Goal: Information Seeking & Learning: Check status

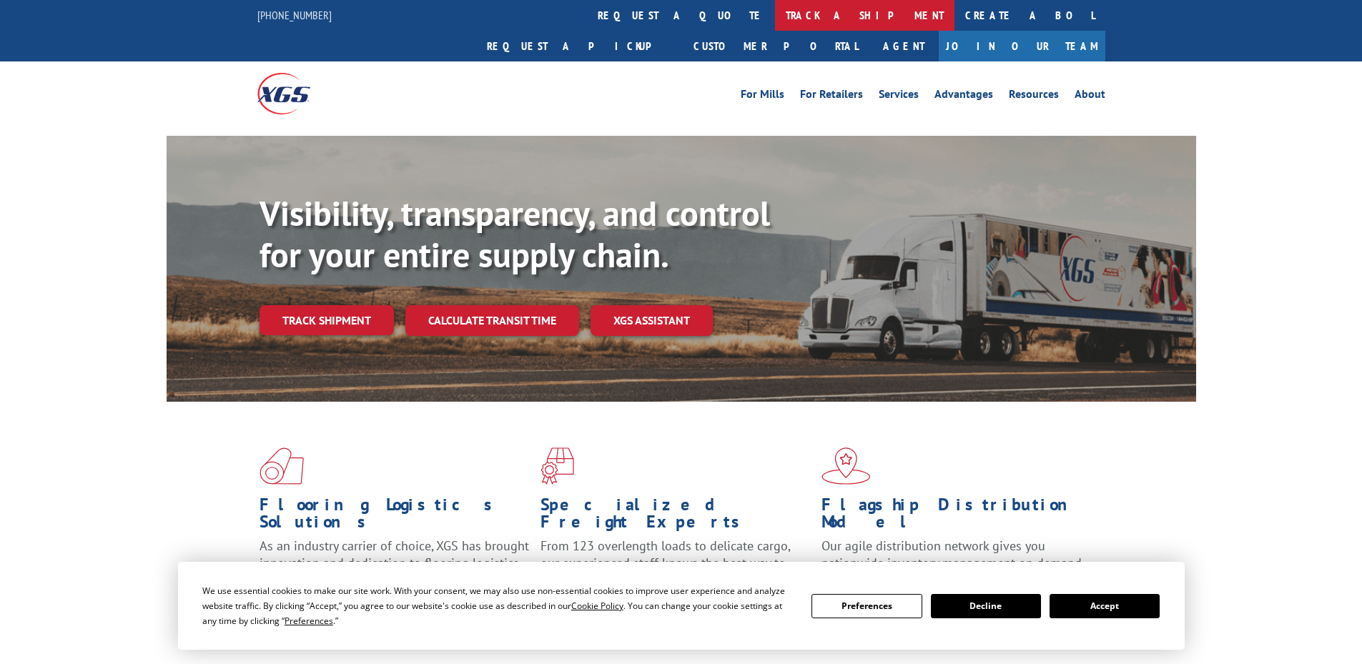
click at [775, 20] on link "track a shipment" at bounding box center [864, 15] width 179 height 31
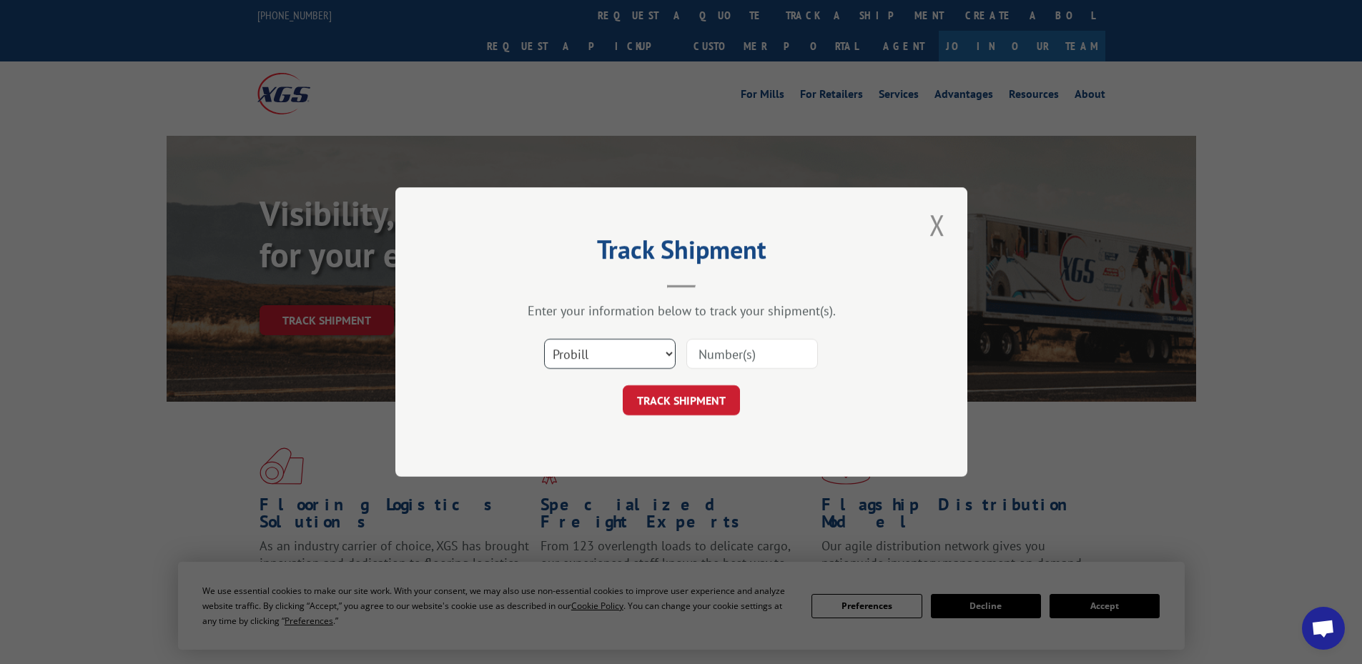
click at [586, 350] on select "Select category... Probill BOL PO" at bounding box center [610, 354] width 132 height 30
select select "bol"
click at [544, 339] on select "Select category... Probill BOL PO" at bounding box center [610, 354] width 132 height 30
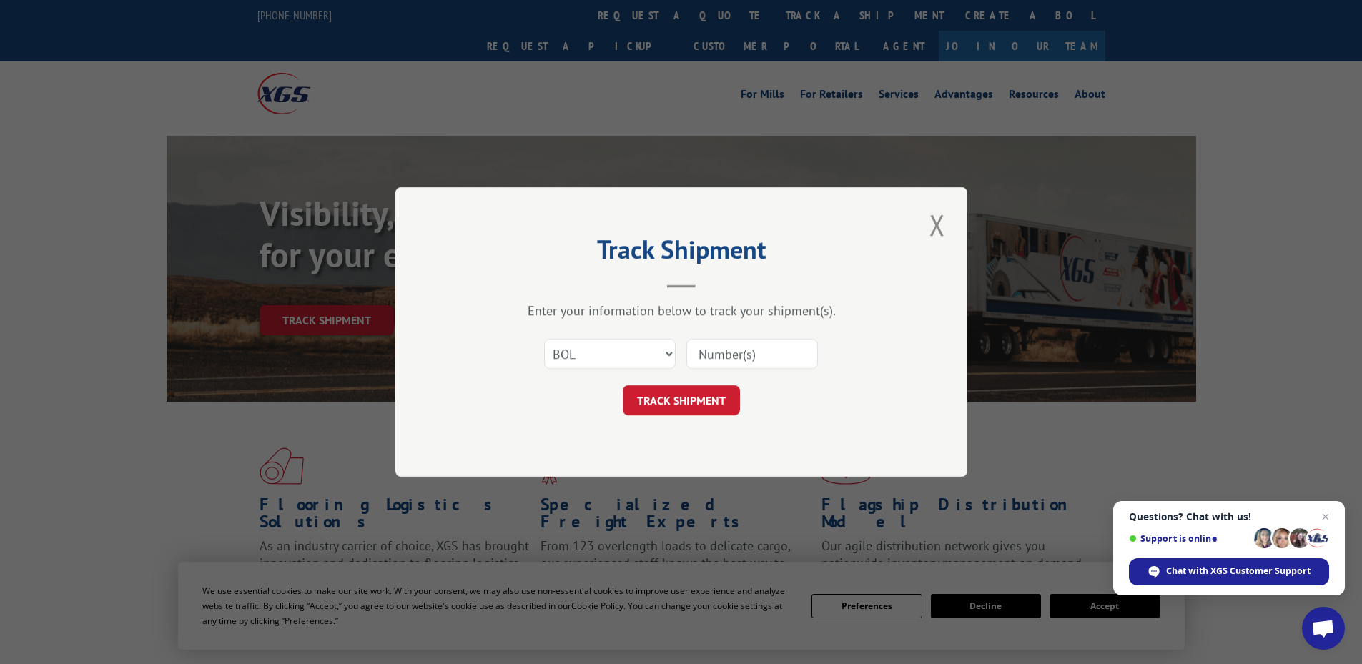
paste input "5954267"
type input "5954267"
click at [697, 394] on button "TRACK SHIPMENT" at bounding box center [681, 400] width 117 height 30
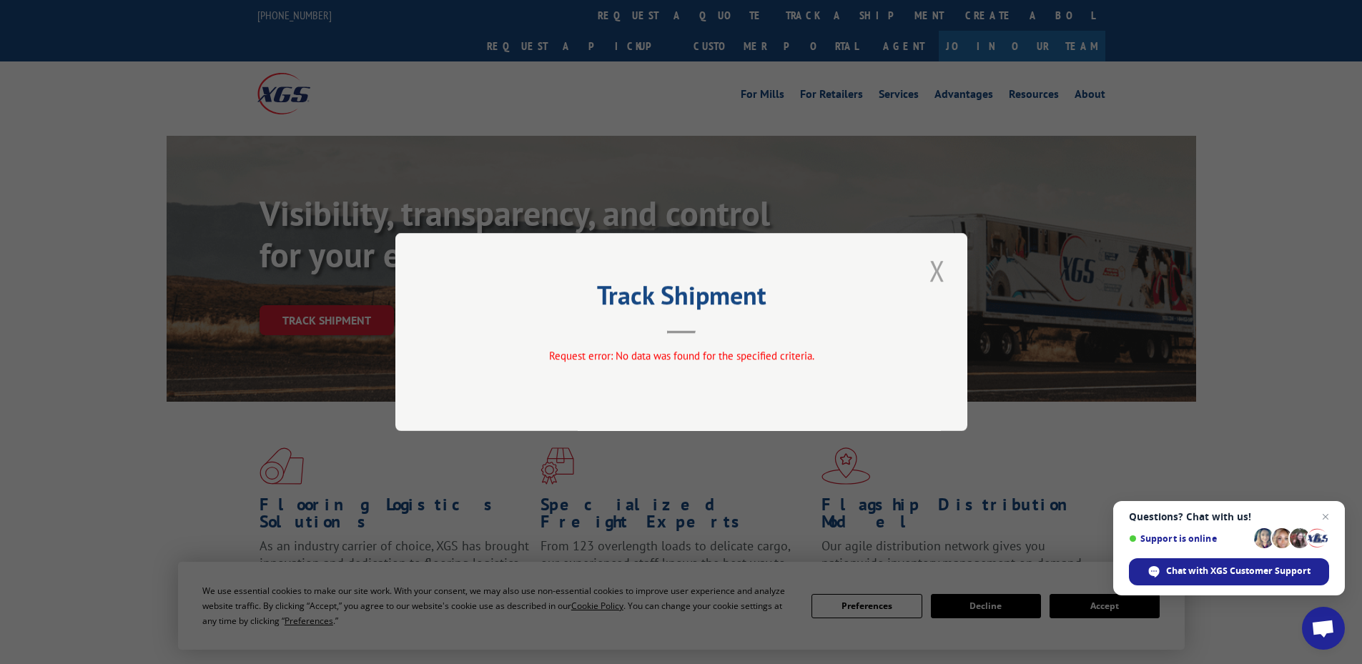
click at [938, 278] on button "Close modal" at bounding box center [937, 270] width 24 height 39
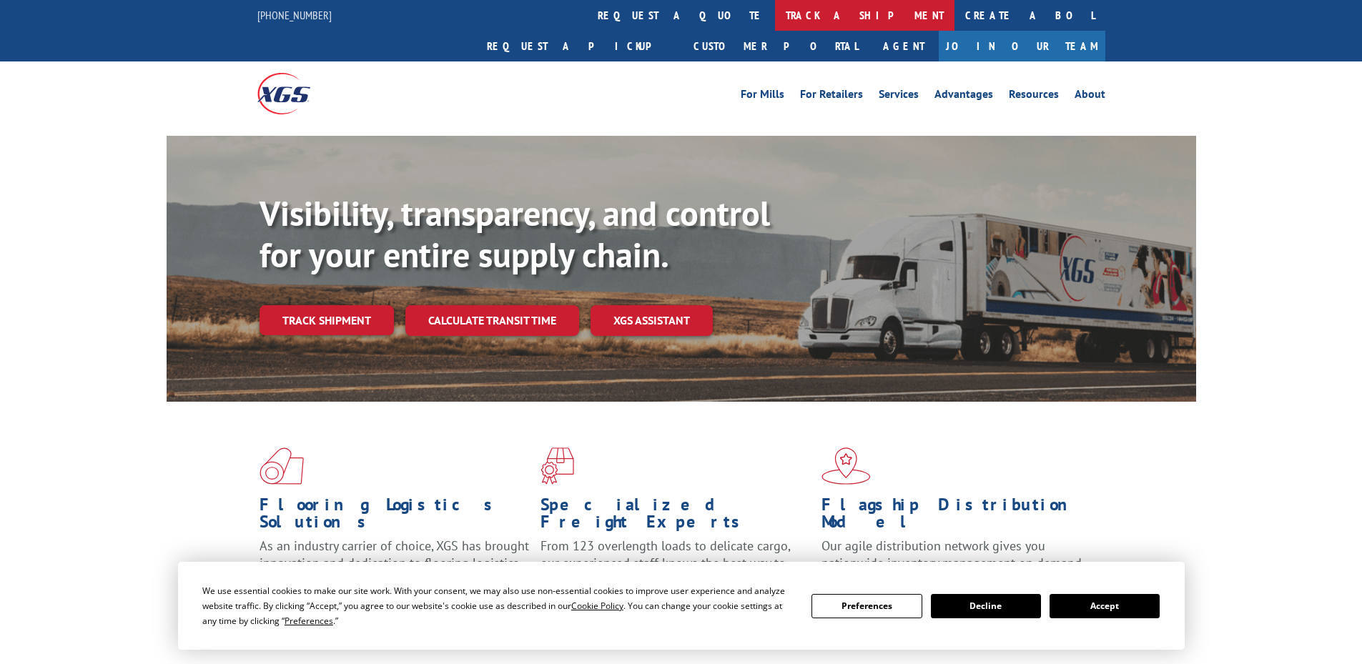
click at [775, 12] on link "track a shipment" at bounding box center [864, 15] width 179 height 31
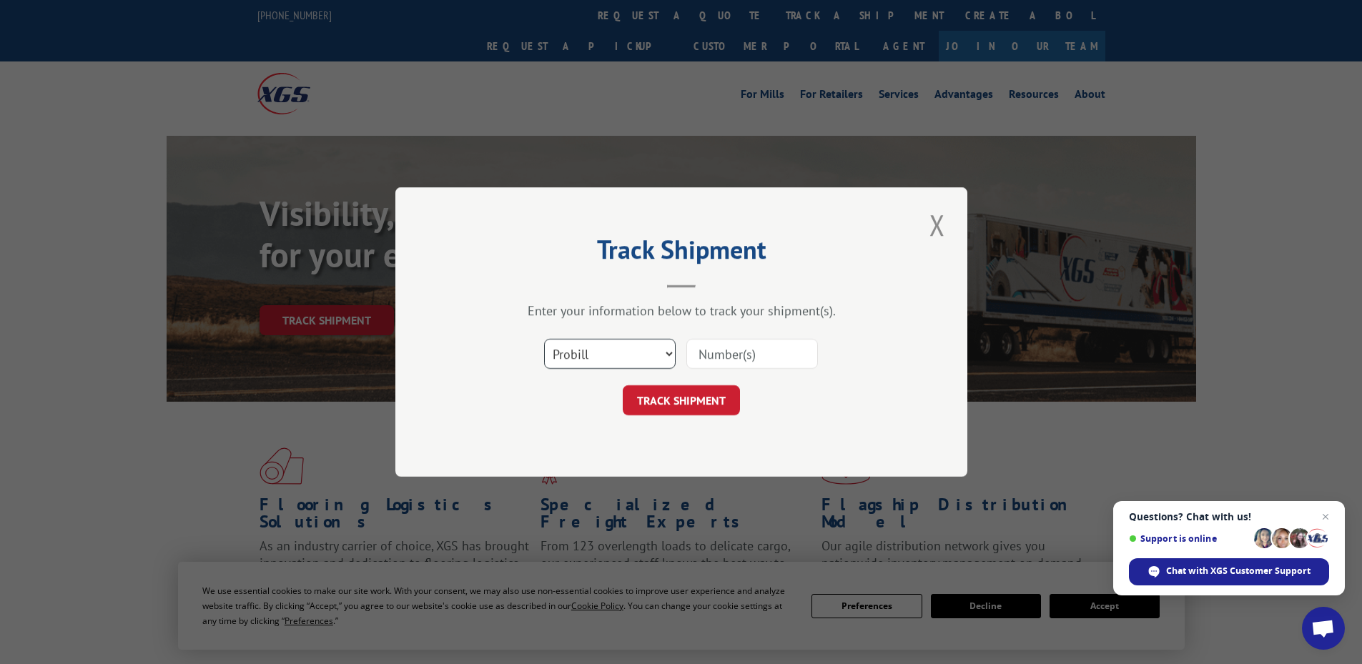
click at [588, 368] on select "Select category... Probill BOL PO" at bounding box center [610, 354] width 132 height 30
select select "bol"
click at [544, 339] on select "Select category... Probill BOL PO" at bounding box center [610, 354] width 132 height 30
click at [737, 350] on input at bounding box center [753, 354] width 132 height 30
paste input "4873795"
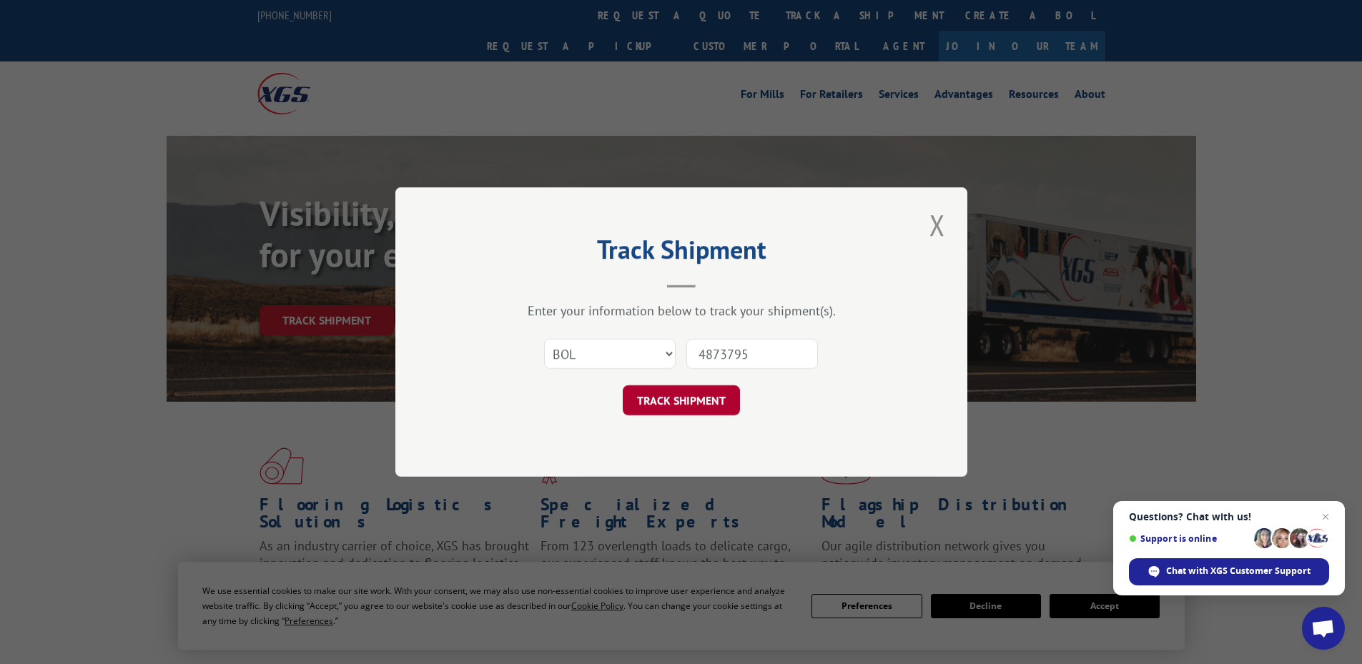
type input "4873795"
click at [704, 399] on button "TRACK SHIPMENT" at bounding box center [681, 400] width 117 height 30
